Goal: Task Accomplishment & Management: Use online tool/utility

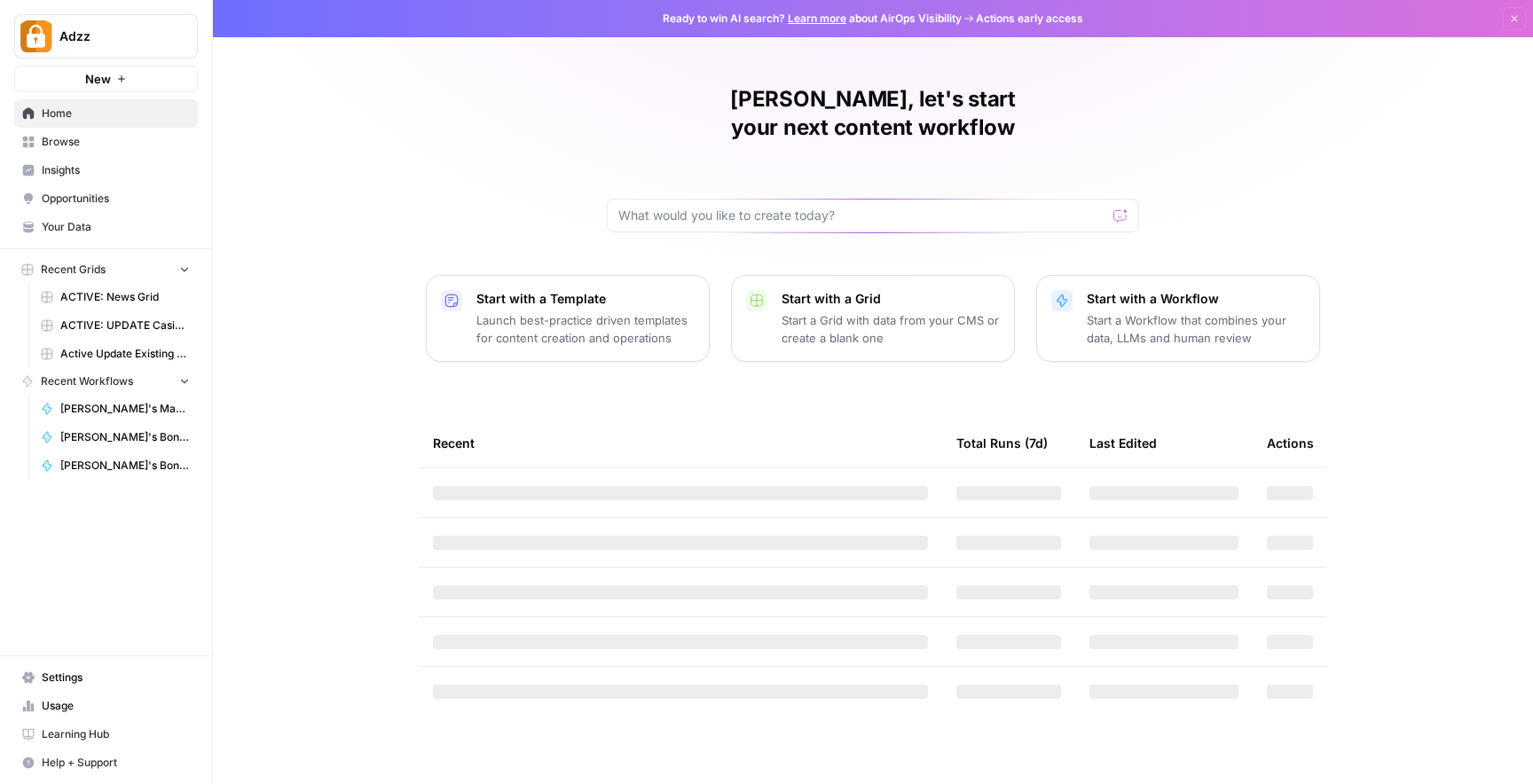
click at [70, 149] on span "Browse" at bounding box center [116, 142] width 149 height 16
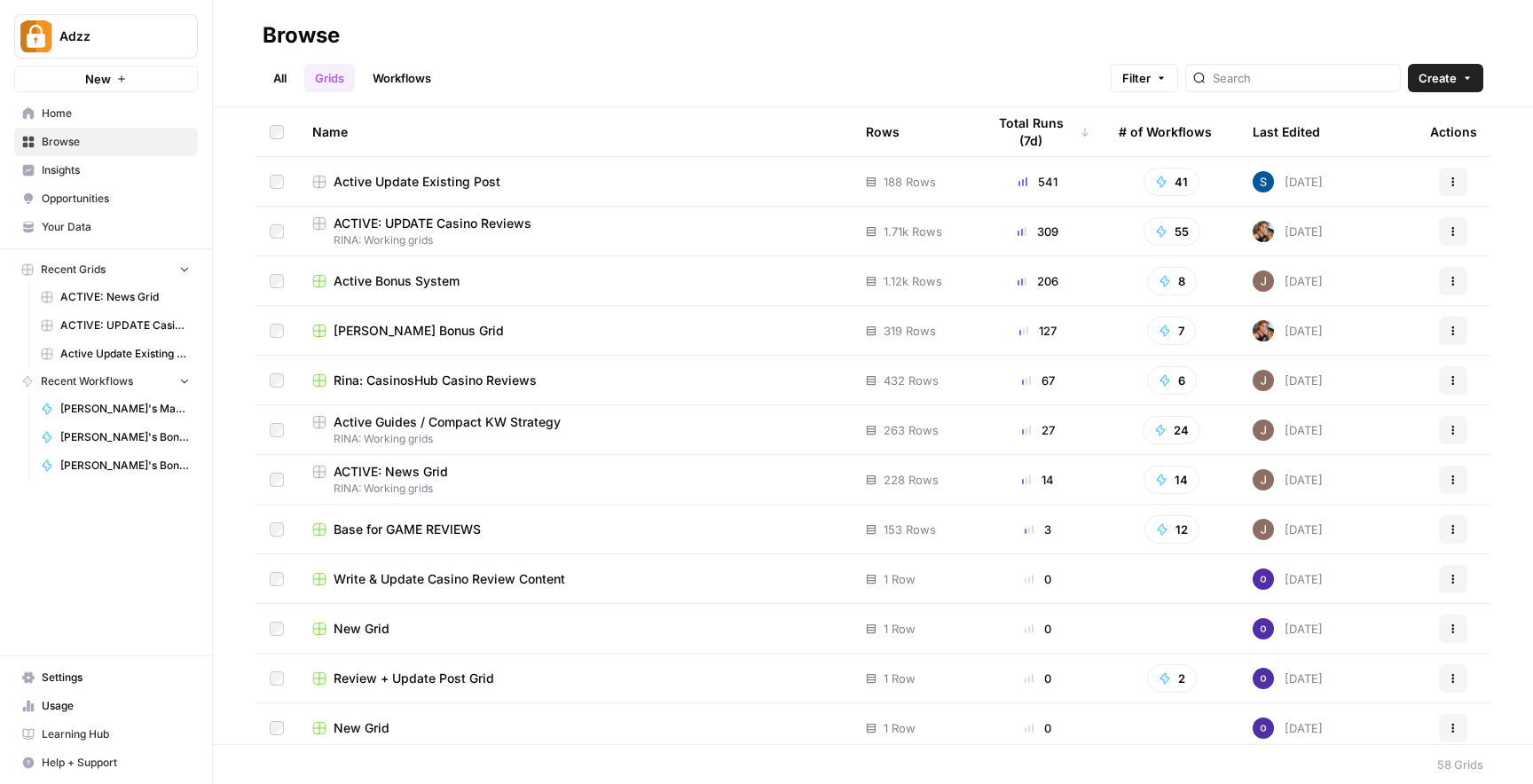
click at [601, 284] on div "Active Bonus System" at bounding box center [575, 281] width 525 height 18
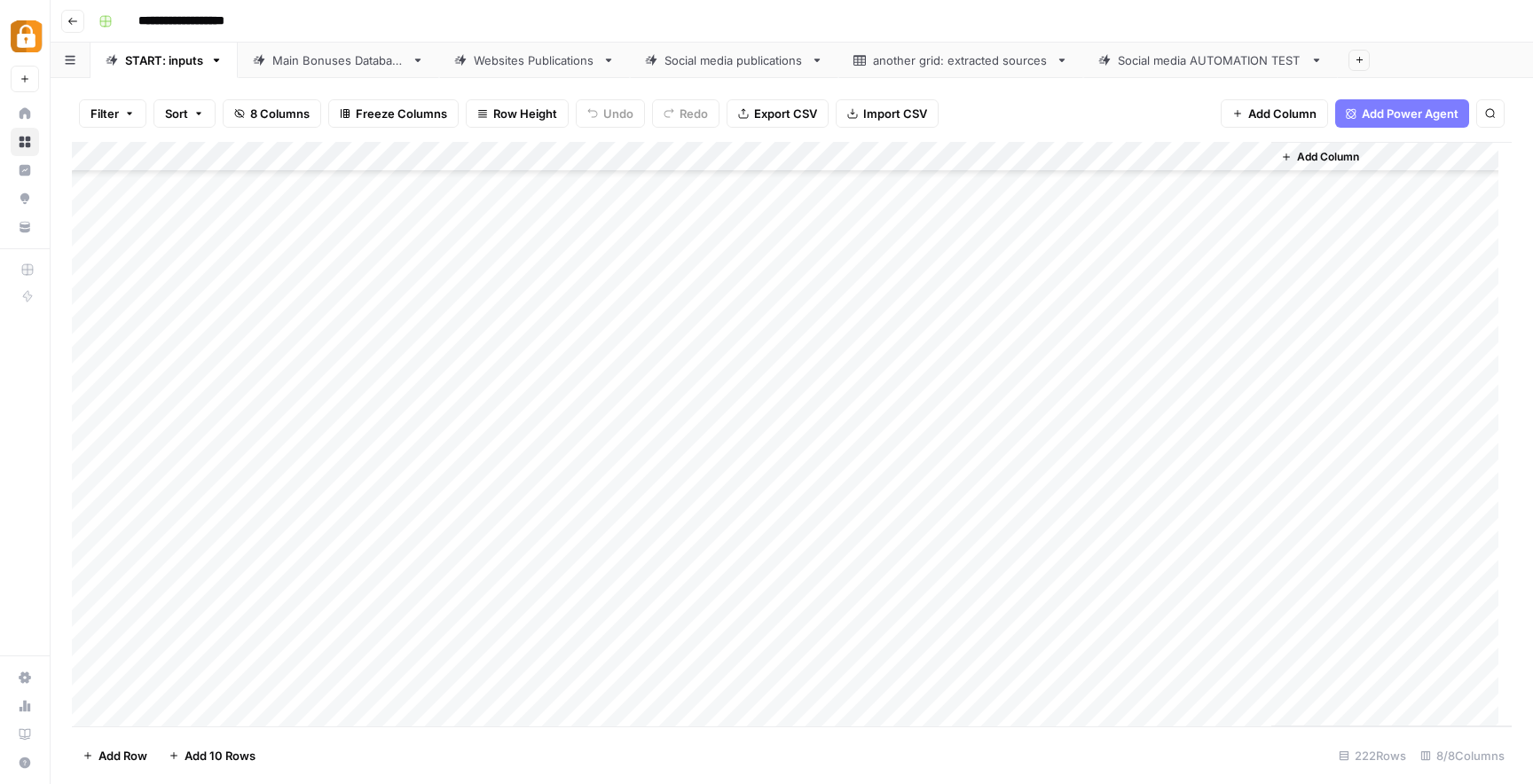
scroll to position [6171, 0]
click at [334, 592] on div "Add Column" at bounding box center [792, 434] width 1441 height 585
click at [338, 593] on div "Add Column" at bounding box center [792, 434] width 1441 height 585
type input "[PERSON_NAME]"
click at [366, 666] on button "[PERSON_NAME]" at bounding box center [375, 660] width 110 height 21
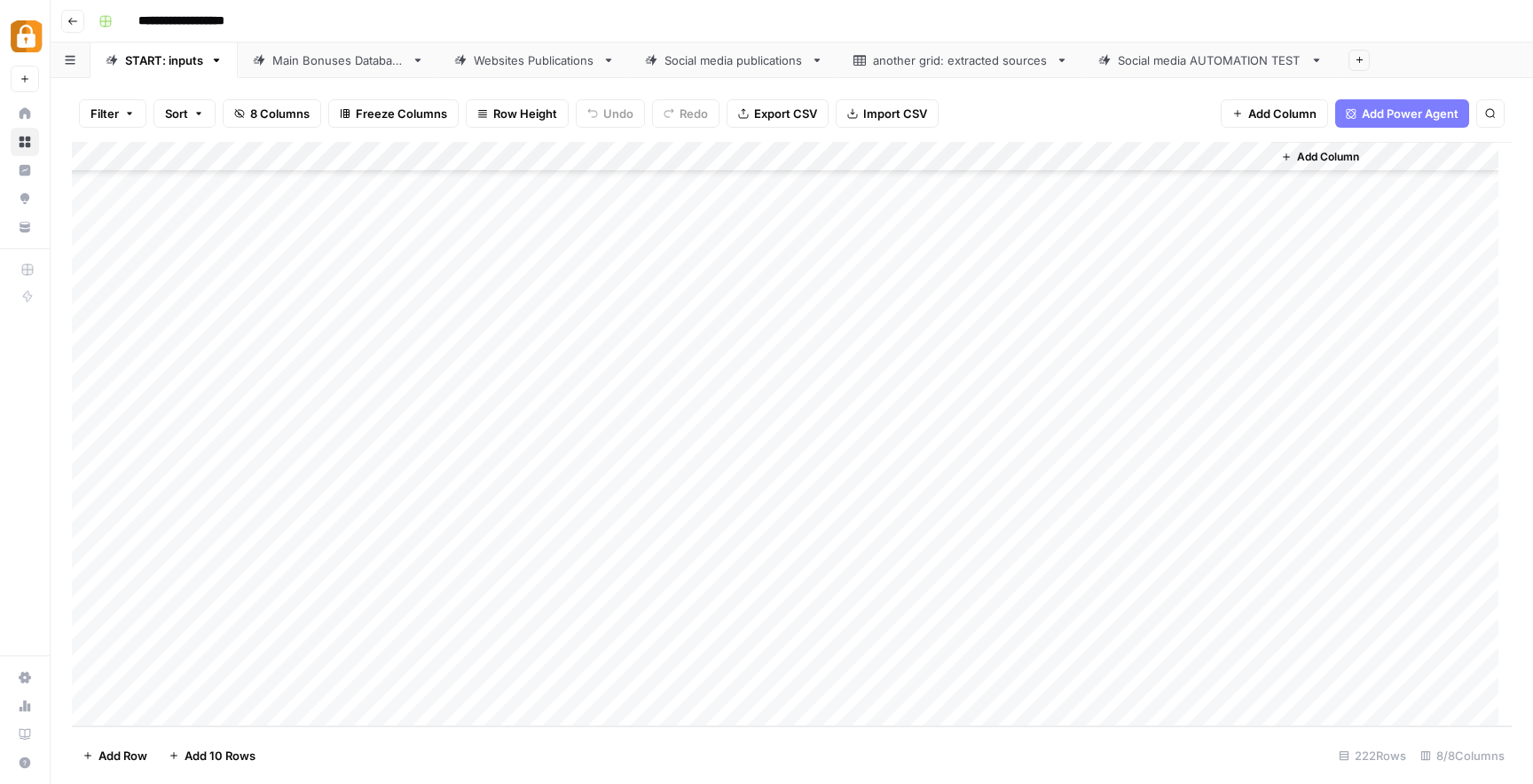
click at [434, 593] on div "Add Column" at bounding box center [792, 434] width 1441 height 585
click at [442, 591] on div "Add Column" at bounding box center [792, 434] width 1441 height 585
type textarea "**********"
click at [808, 652] on div "Add Column" at bounding box center [792, 434] width 1441 height 585
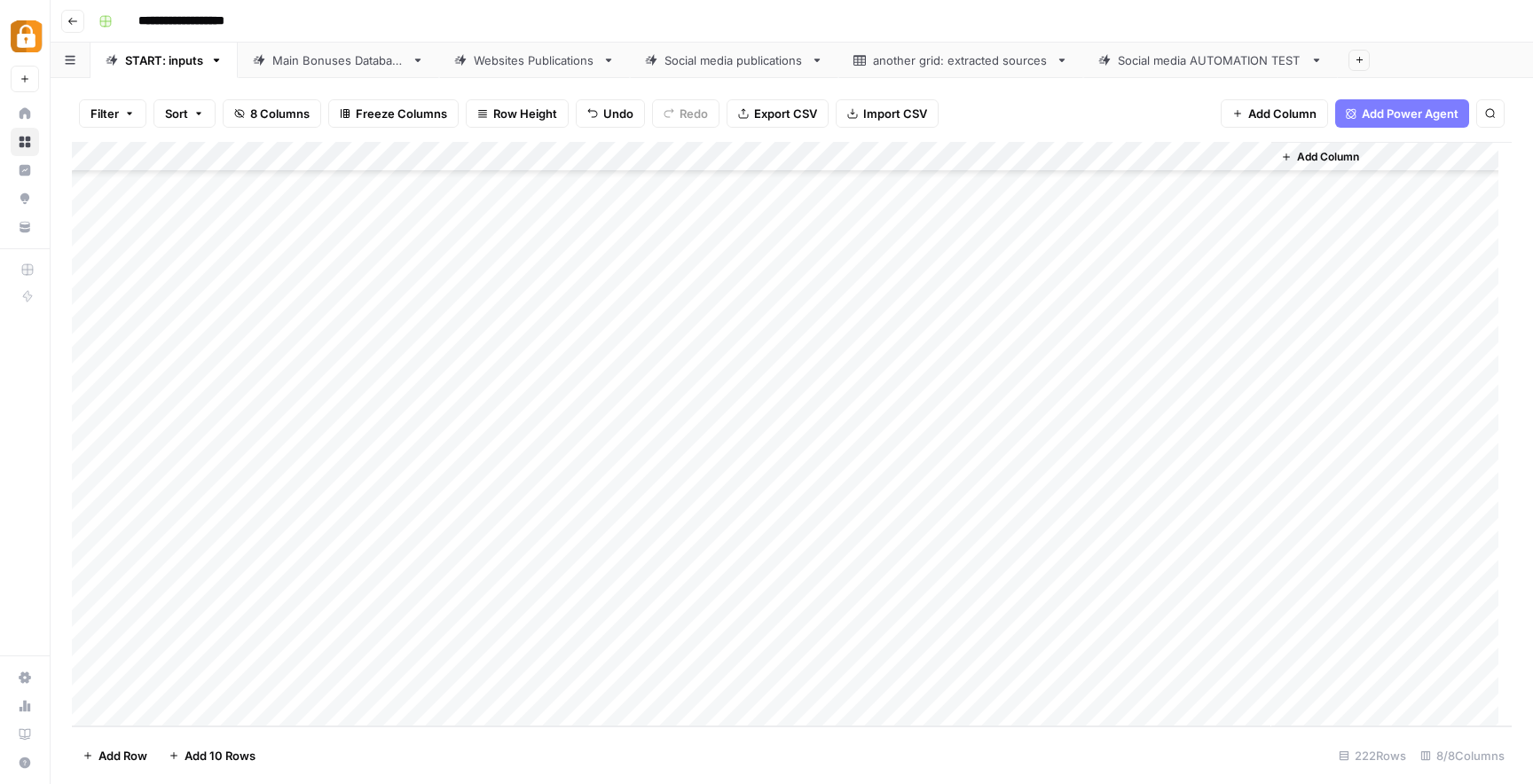
click at [802, 601] on div "Add Column" at bounding box center [792, 434] width 1441 height 585
click at [803, 596] on div "Add Column" at bounding box center [792, 434] width 1441 height 585
click at [807, 754] on button "Official Site" at bounding box center [777, 755] width 75 height 21
click at [1099, 591] on div "Add Column" at bounding box center [792, 434] width 1441 height 585
click at [317, 65] on div "Main Bonuses Database" at bounding box center [338, 60] width 132 height 18
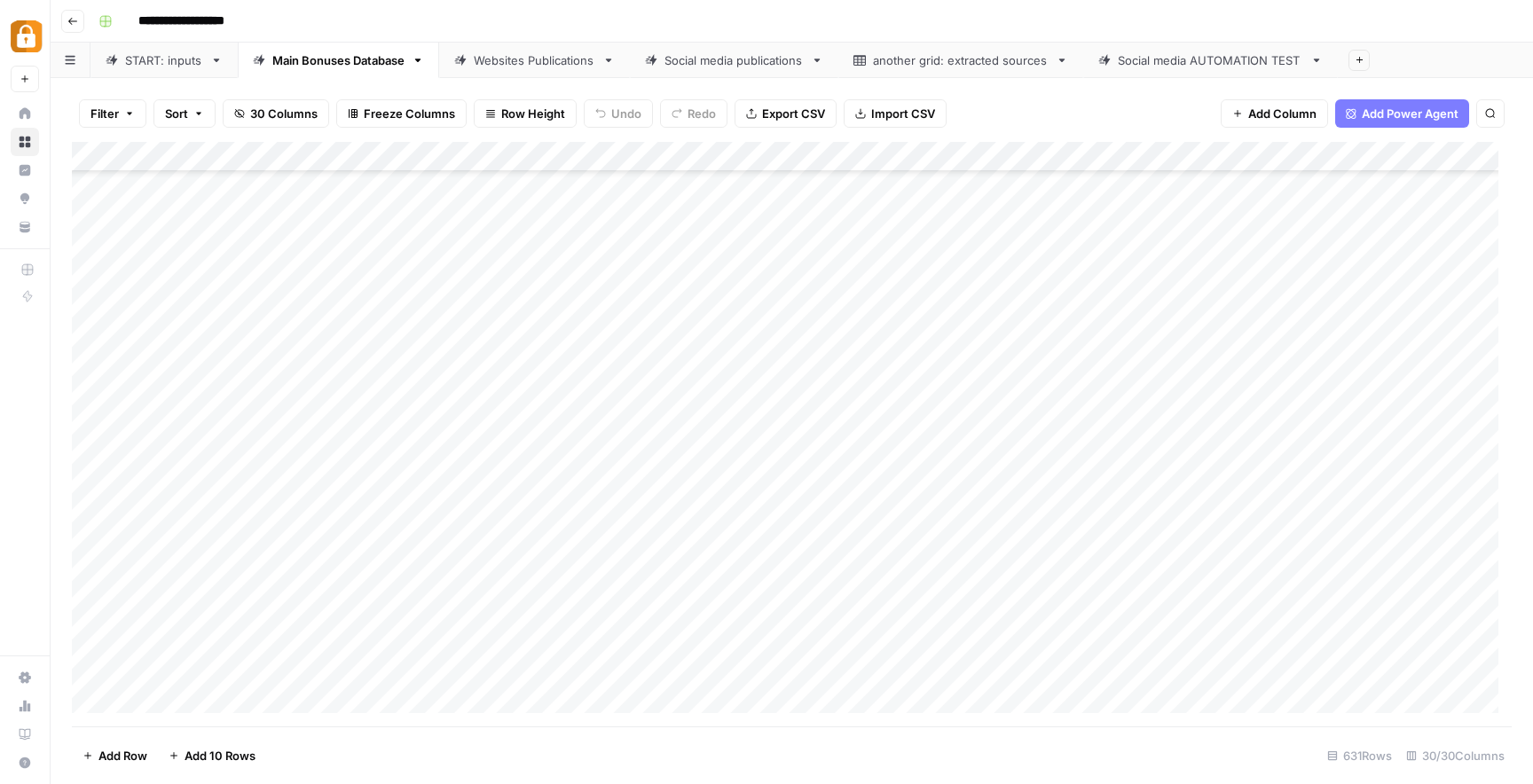
scroll to position [18522, 0]
click at [179, 68] on div "START: inputs" at bounding box center [164, 60] width 78 height 18
click at [324, 68] on div "Main Bonuses Database" at bounding box center [338, 60] width 132 height 18
